Goal: Navigation & Orientation: Find specific page/section

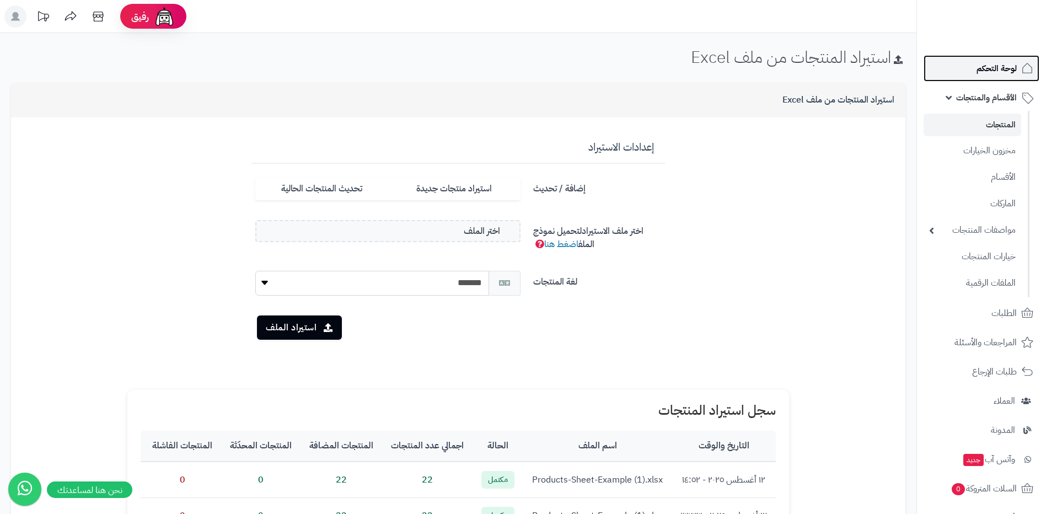
click at [990, 73] on span "لوحة التحكم" at bounding box center [997, 68] width 40 height 15
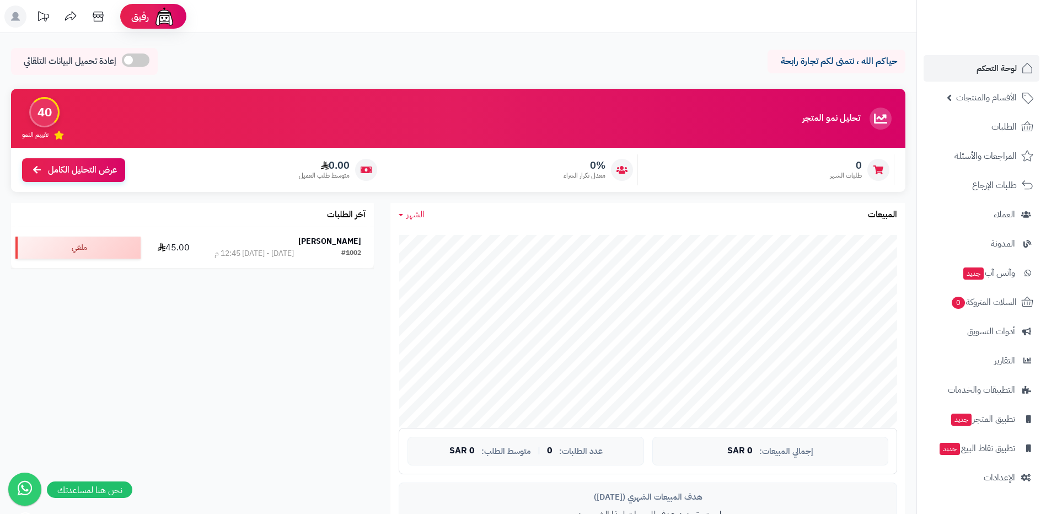
click at [816, 64] on p "حياكم الله ، نتمنى لكم تجارة رابحة" at bounding box center [836, 61] width 121 height 13
drag, startPoint x: 816, startPoint y: 64, endPoint x: 791, endPoint y: 95, distance: 40.0
click at [791, 95] on div "تحليل نمو المتجر المرحلة الأولى 40 تقييم النمو" at bounding box center [458, 118] width 894 height 59
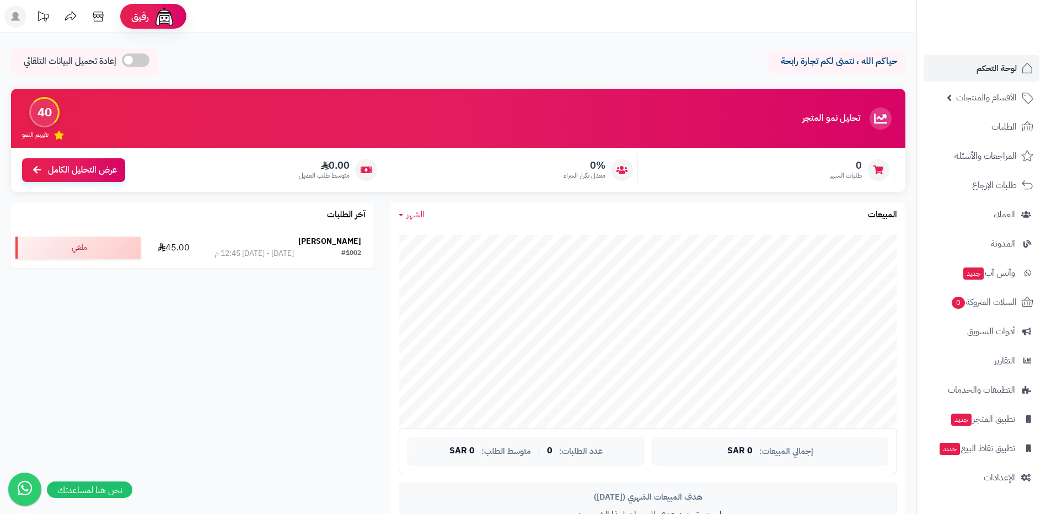
click at [480, 351] on div "جاري التحميل... إجمالي المبيعات: 0 SAR عدد الطلبات: 0 | متوسط الطلب: 0 SAR هدف …" at bounding box center [647, 397] width 515 height 340
